Goal: Transaction & Acquisition: Book appointment/travel/reservation

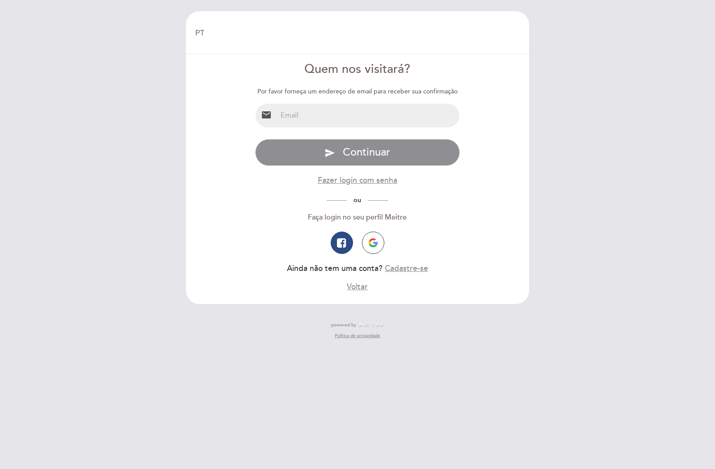
select select "pt"
click at [308, 114] on input "email" at bounding box center [368, 116] width 183 height 24
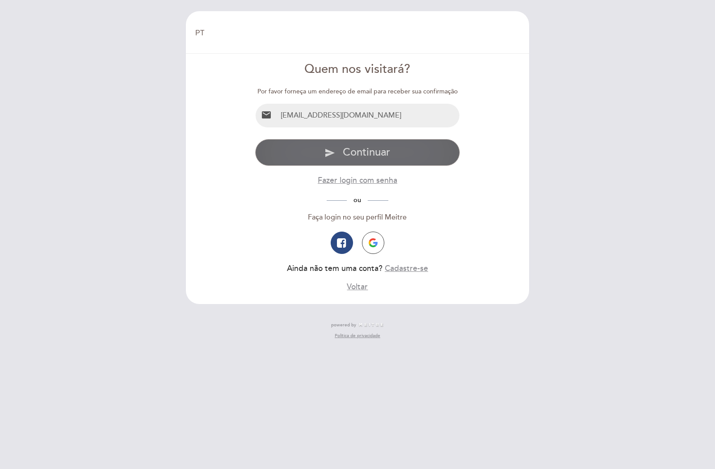
type input "[EMAIL_ADDRESS][DOMAIN_NAME]"
click at [353, 151] on span "Continuar" at bounding box center [366, 152] width 47 height 13
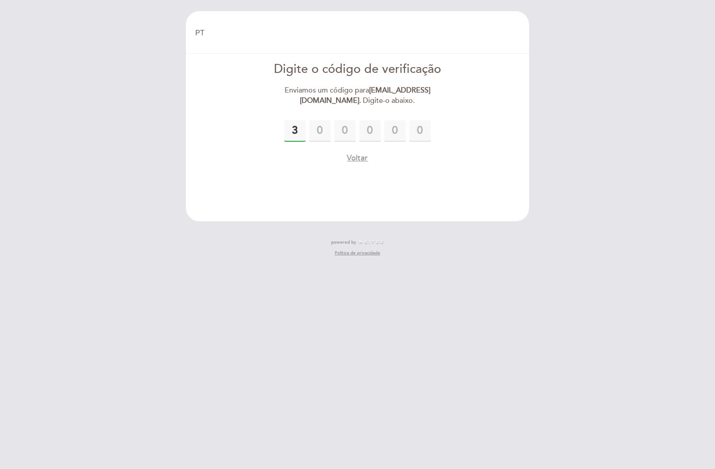
type input "3"
type input "6"
type input "5"
type input "0"
type input "7"
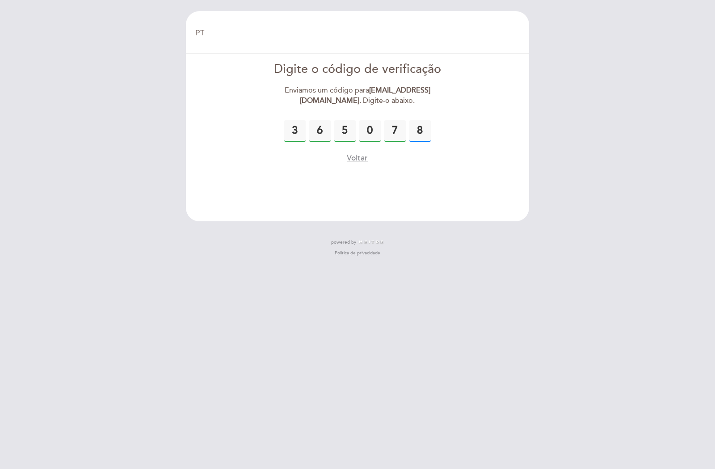
type input "8"
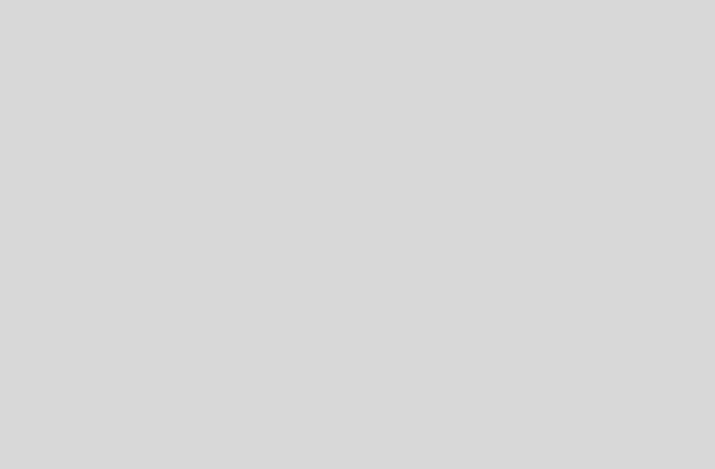
select select "pt"
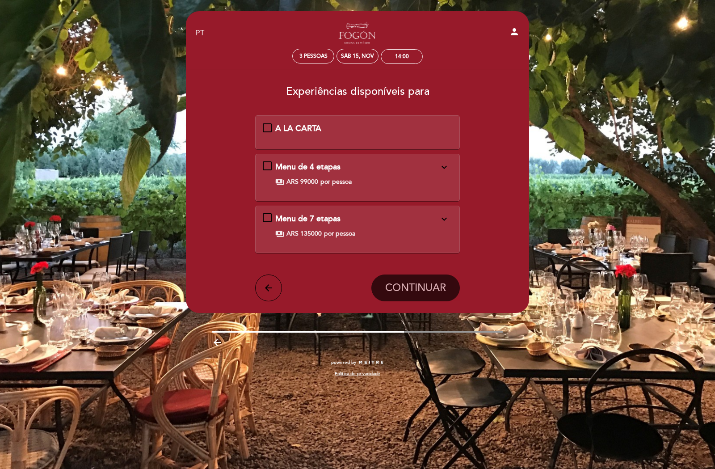
click at [267, 127] on div "A LA CARTA" at bounding box center [358, 129] width 190 height 12
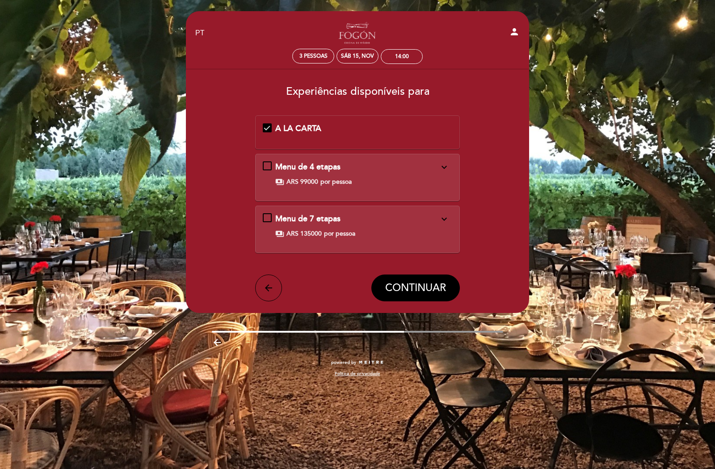
click at [443, 168] on icon "expand_more" at bounding box center [444, 167] width 11 height 11
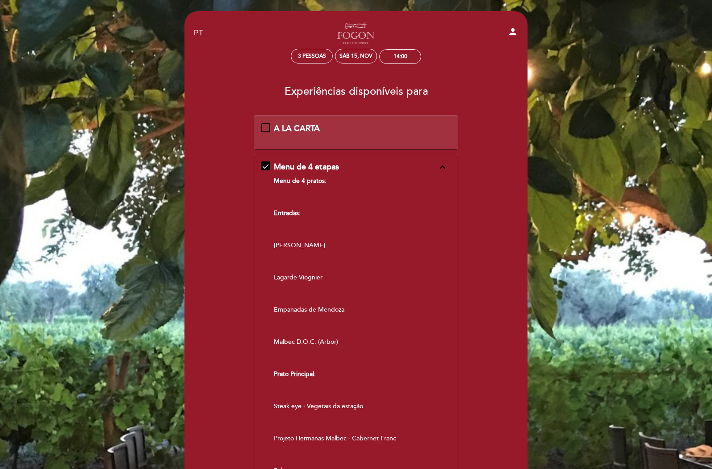
click at [507, 207] on form "A LA CARTA Menu de 4 etapas expand_less Menu de 4 pratos: Entradas: Cenoura · C…" at bounding box center [356, 445] width 331 height 660
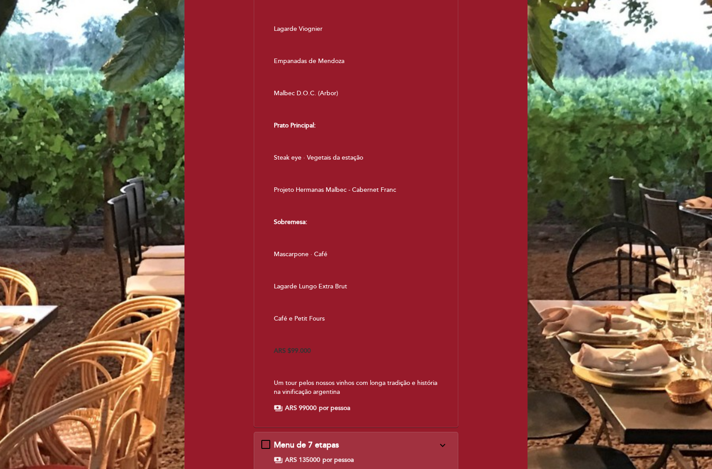
scroll to position [391, 0]
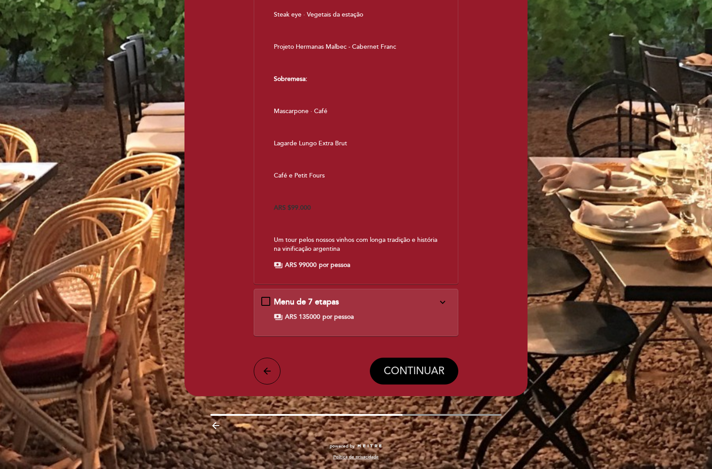
click at [415, 370] on span "CONTINUAR" at bounding box center [414, 370] width 61 height 13
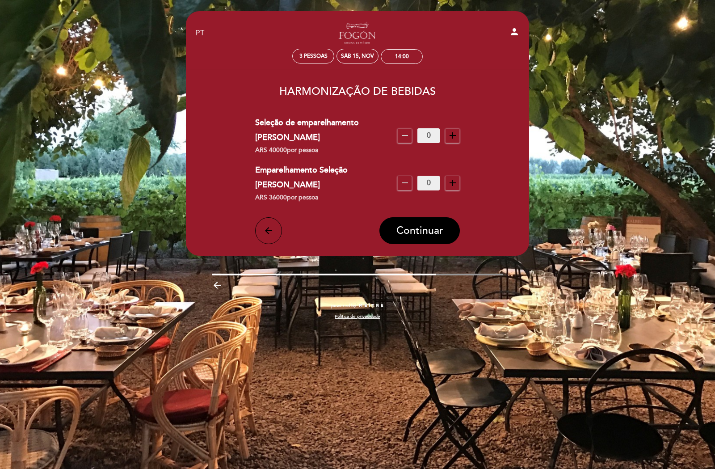
click at [448, 131] on icon "add" at bounding box center [452, 135] width 11 height 11
click at [448, 132] on icon "add" at bounding box center [452, 135] width 11 height 11
click at [426, 224] on span "Continuar" at bounding box center [419, 230] width 47 height 13
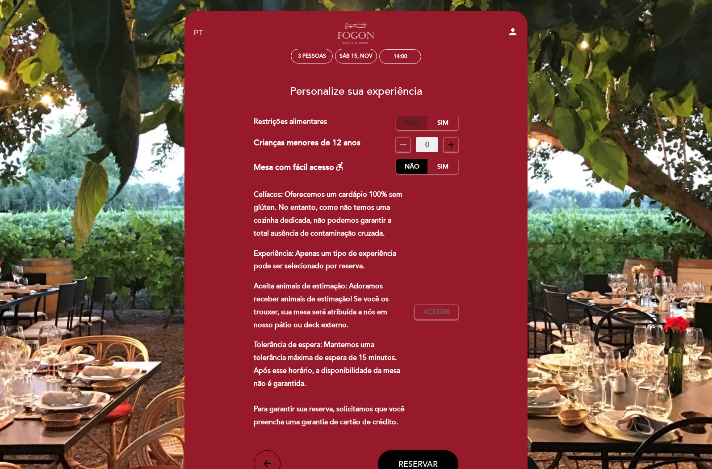
click at [412, 123] on label "Não" at bounding box center [411, 122] width 31 height 15
click at [438, 314] on span "Aceitar" at bounding box center [436, 311] width 26 height 9
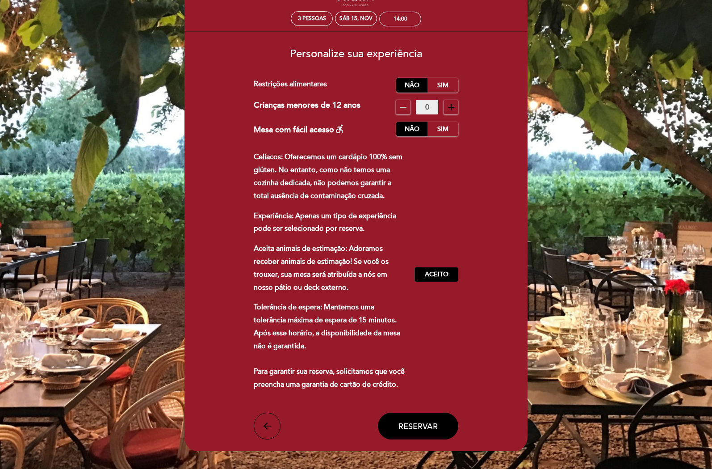
scroll to position [92, 0]
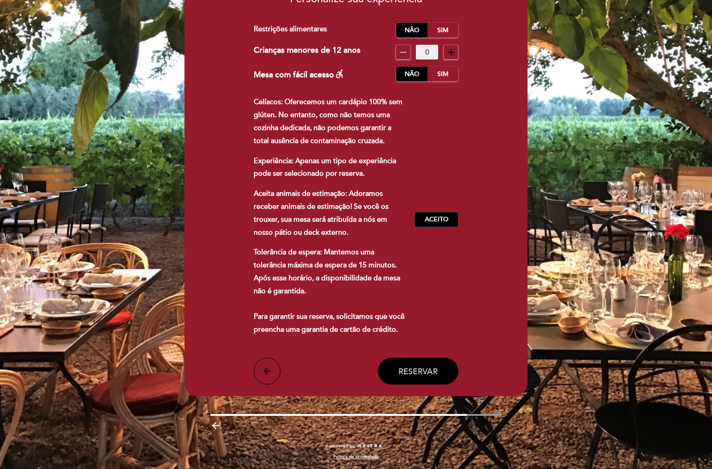
click at [422, 371] on span "Reservar" at bounding box center [417, 371] width 39 height 10
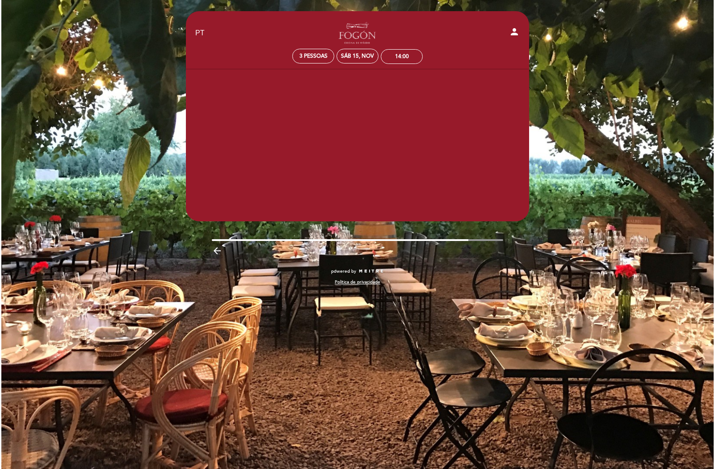
scroll to position [0, 0]
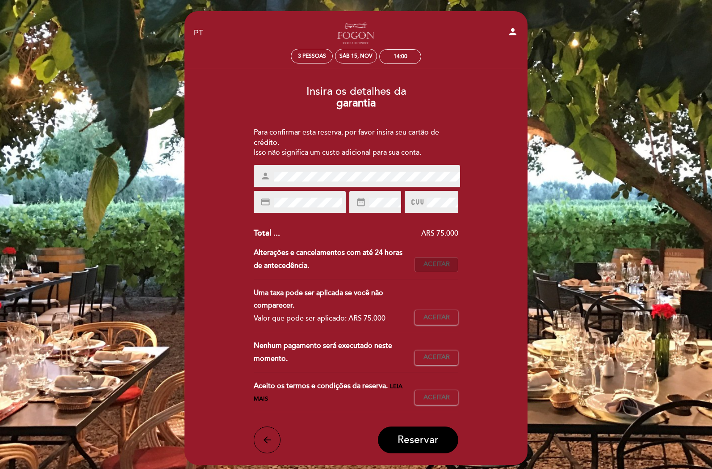
click at [441, 268] on span "Aceitar" at bounding box center [436, 264] width 26 height 9
click at [440, 319] on span "Aceitar" at bounding box center [436, 317] width 26 height 9
click at [437, 359] on span "Aceitar" at bounding box center [436, 356] width 26 height 9
click at [434, 399] on span "Aceitar" at bounding box center [436, 397] width 26 height 9
click at [427, 442] on span "Reservar" at bounding box center [418, 439] width 41 height 13
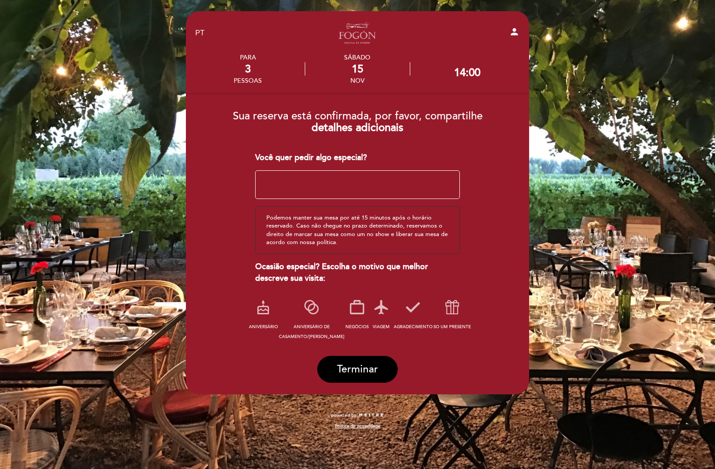
click at [292, 182] on textarea at bounding box center [357, 184] width 205 height 29
type textarea "celebrar bodas de matrimonio"
click at [306, 318] on icon at bounding box center [311, 306] width 23 height 23
click at [358, 373] on span "Terminar" at bounding box center [357, 369] width 41 height 13
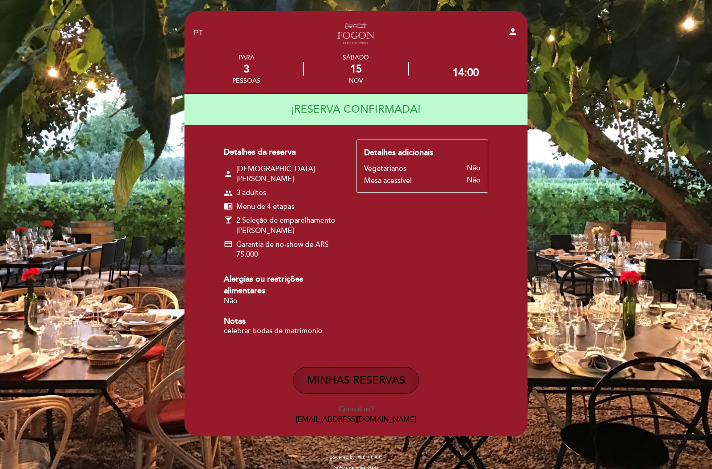
click at [364, 375] on button "MINHAS RESERVAS" at bounding box center [356, 380] width 126 height 27
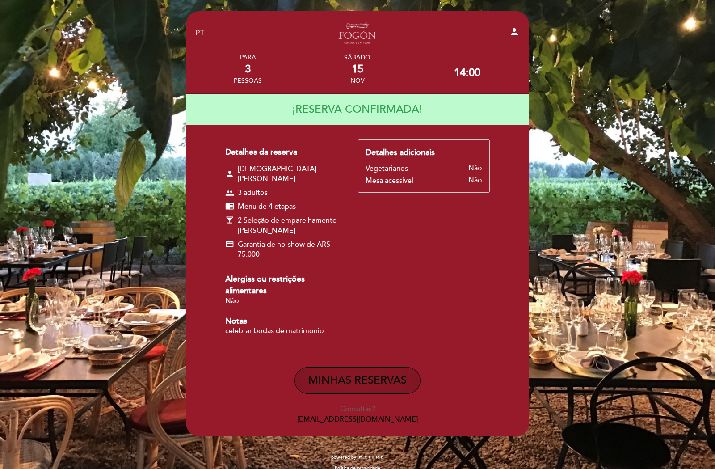
select select "pt"
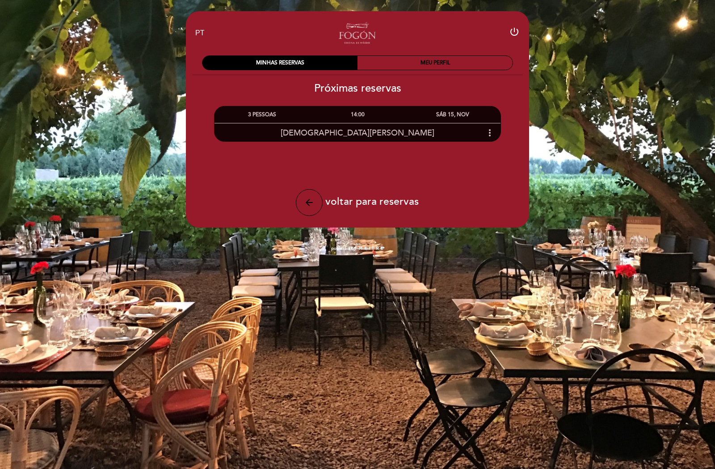
click at [491, 132] on icon "more_vert" at bounding box center [489, 132] width 11 height 11
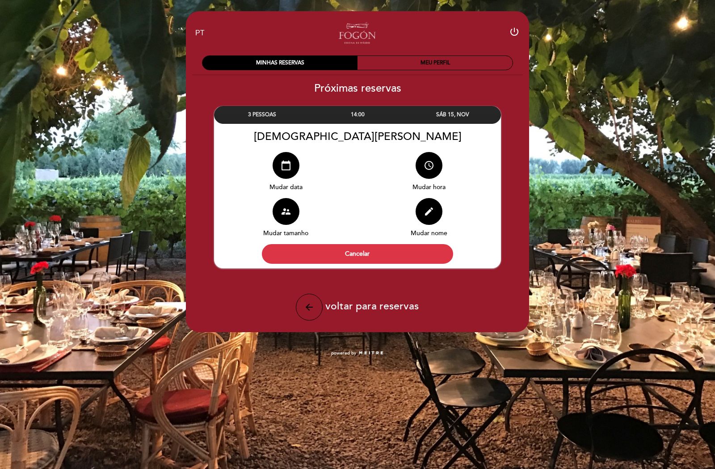
click at [607, 147] on div "EN ES PT Fogón - Cocina de viñedo by Lagarde power_settings_new MINHAS RESERVAS…" at bounding box center [357, 182] width 715 height 365
